Goal: Contribute content

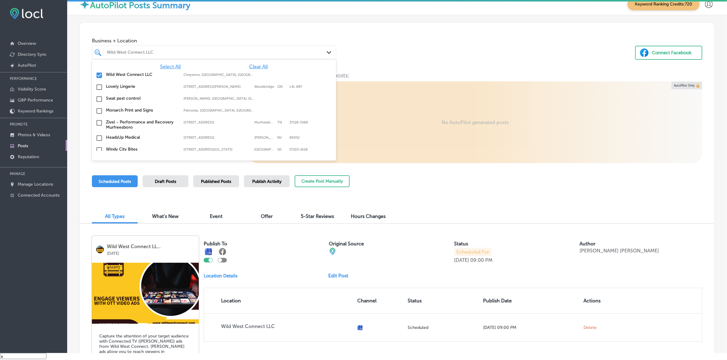
drag, startPoint x: 256, startPoint y: 66, endPoint x: 219, endPoint y: 54, distance: 39.9
click at [256, 66] on span "Clear All" at bounding box center [258, 67] width 19 height 6
type input "r"
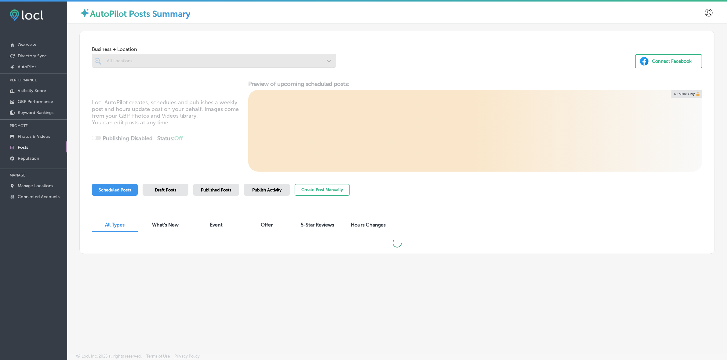
click at [135, 63] on div at bounding box center [214, 61] width 244 height 14
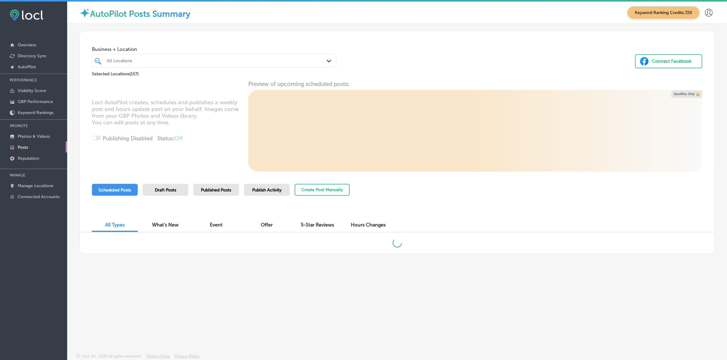
click at [146, 63] on div "All Locations" at bounding box center [217, 60] width 220 height 5
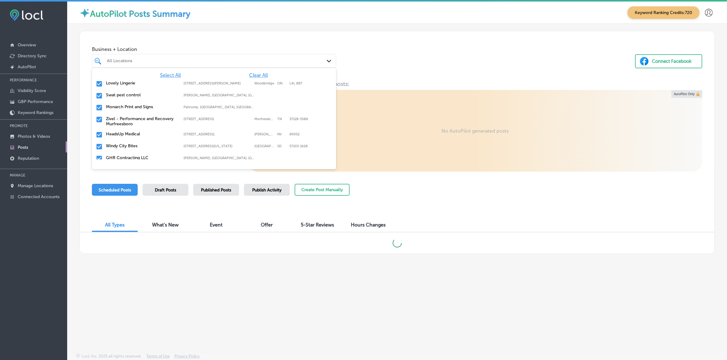
click at [260, 75] on span "Clear All" at bounding box center [258, 75] width 19 height 6
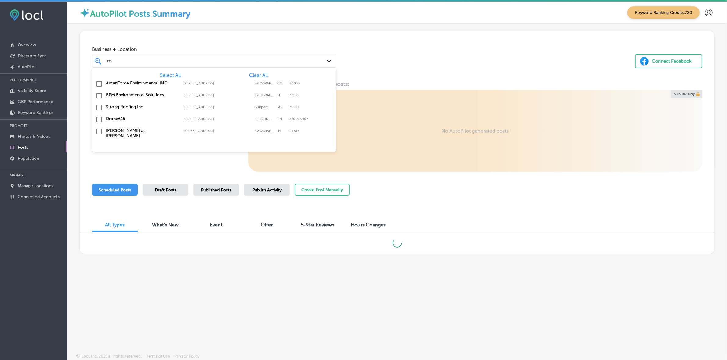
type input "r"
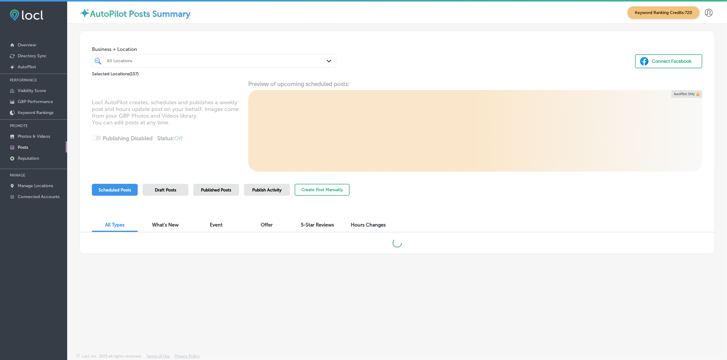
click at [167, 63] on div "All Locations" at bounding box center [217, 60] width 220 height 5
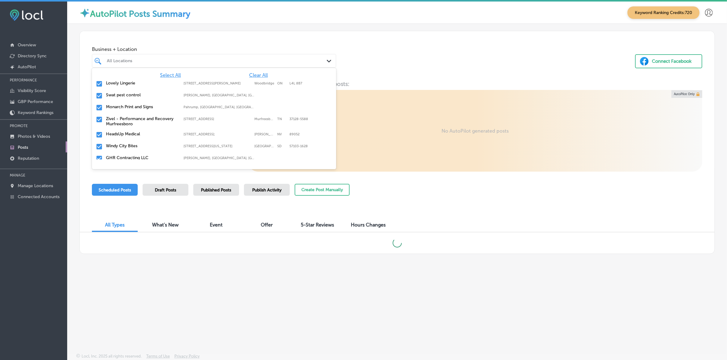
click at [257, 76] on span "Clear All" at bounding box center [258, 75] width 19 height 6
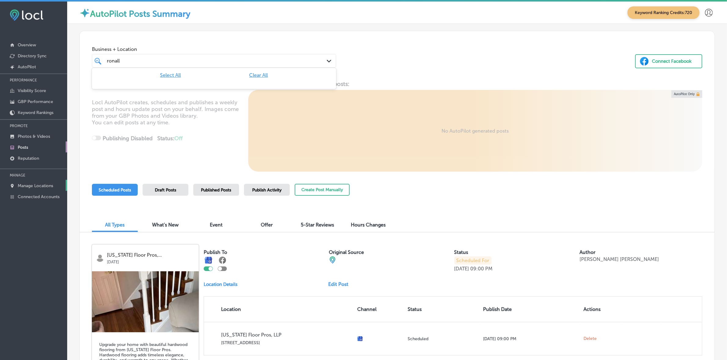
type input "ronall"
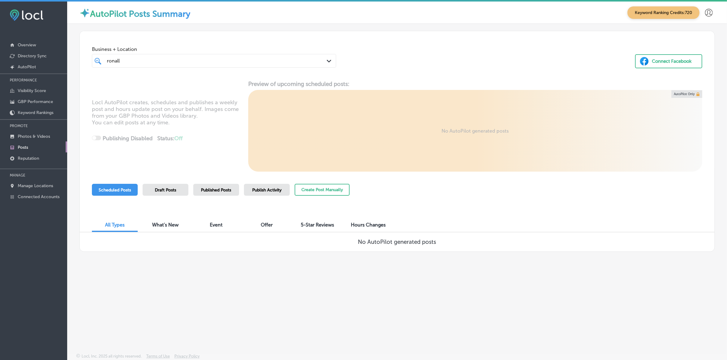
click at [175, 63] on div "ronall ronall" at bounding box center [203, 61] width 194 height 8
click at [261, 72] on span "Clear All" at bounding box center [258, 75] width 19 height 6
click at [152, 60] on div "All Locations" at bounding box center [217, 60] width 220 height 5
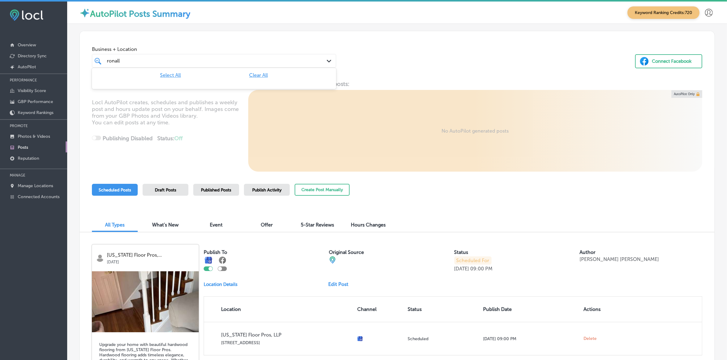
click at [114, 60] on input "ronall" at bounding box center [114, 61] width 14 height 6
type input "ronnall"
click at [128, 62] on div "ronnall ronnall" at bounding box center [203, 61] width 194 height 8
click at [127, 60] on div "ronnall ronnall" at bounding box center [203, 61] width 194 height 8
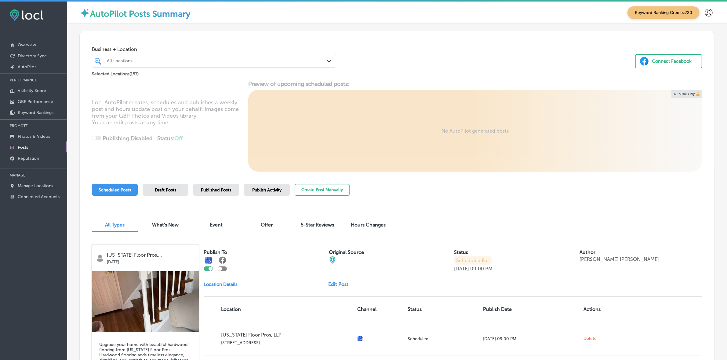
click at [121, 62] on div "All Locations" at bounding box center [217, 60] width 220 height 5
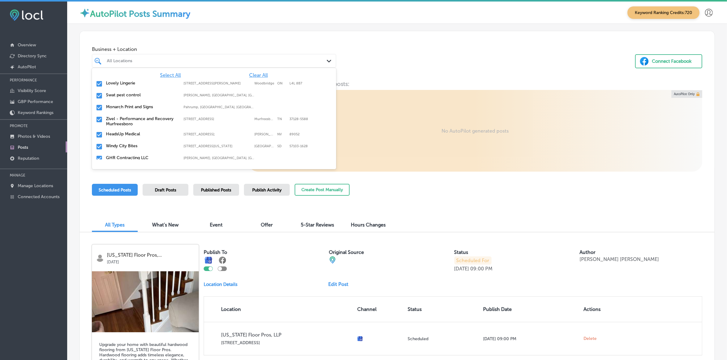
click at [251, 70] on div "Select All Clear All Lovely Lingerie 7600 Weston Rd Unit 41, Woodbridge, ON, L4…" at bounding box center [214, 114] width 244 height 92
click at [249, 72] on span "Clear All" at bounding box center [258, 75] width 19 height 6
type input "r"
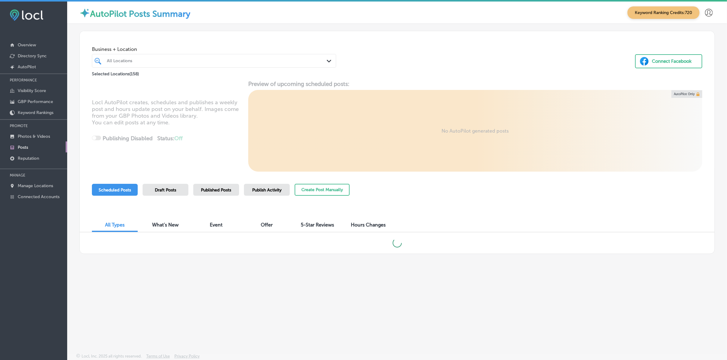
click at [141, 61] on div "All Locations" at bounding box center [217, 60] width 220 height 5
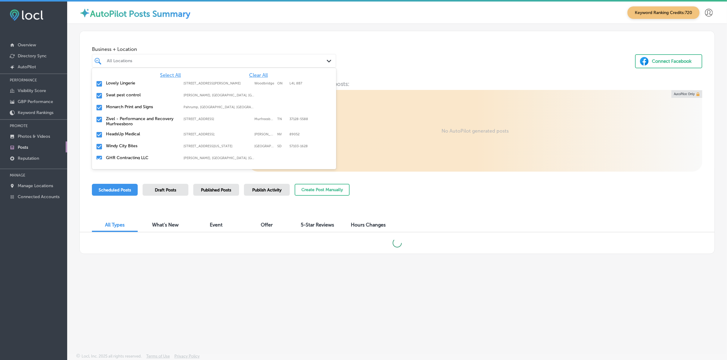
click at [257, 75] on span "Clear All" at bounding box center [258, 75] width 19 height 6
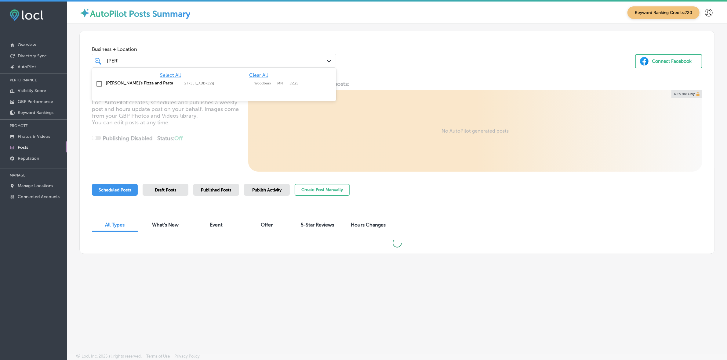
click at [233, 84] on label "[STREET_ADDRESS]" at bounding box center [217, 83] width 68 height 4
type input "[PERSON_NAME]"
click at [431, 50] on div "Business + Location option [STREET_ADDRESS]. option [STREET_ADDRESS]. 2 results…" at bounding box center [397, 54] width 634 height 46
click at [168, 64] on div "[PERSON_NAME]" at bounding box center [203, 61] width 194 height 8
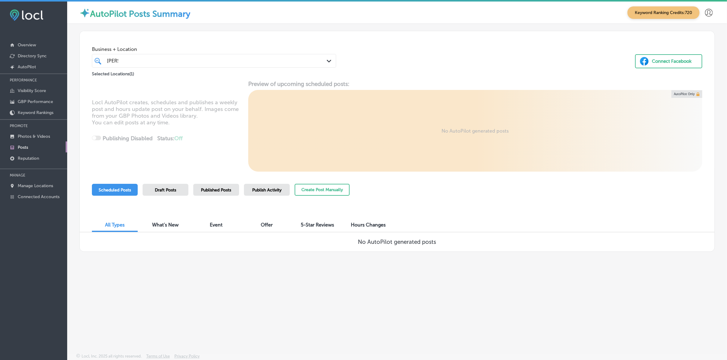
click at [262, 195] on div "Publish Activity" at bounding box center [267, 190] width 46 height 12
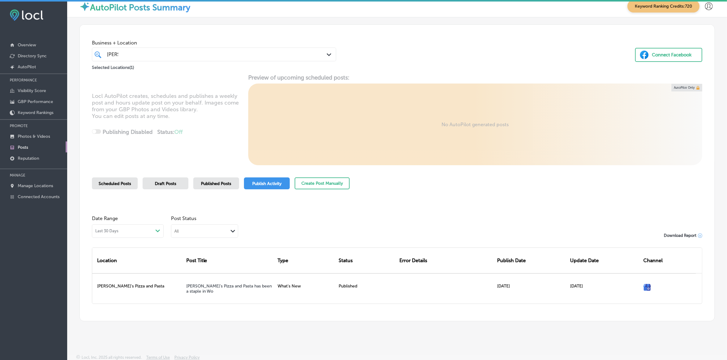
scroll to position [8, 0]
click at [209, 179] on div "Published Posts" at bounding box center [216, 182] width 46 height 12
